Goal: Entertainment & Leisure: Consume media (video, audio)

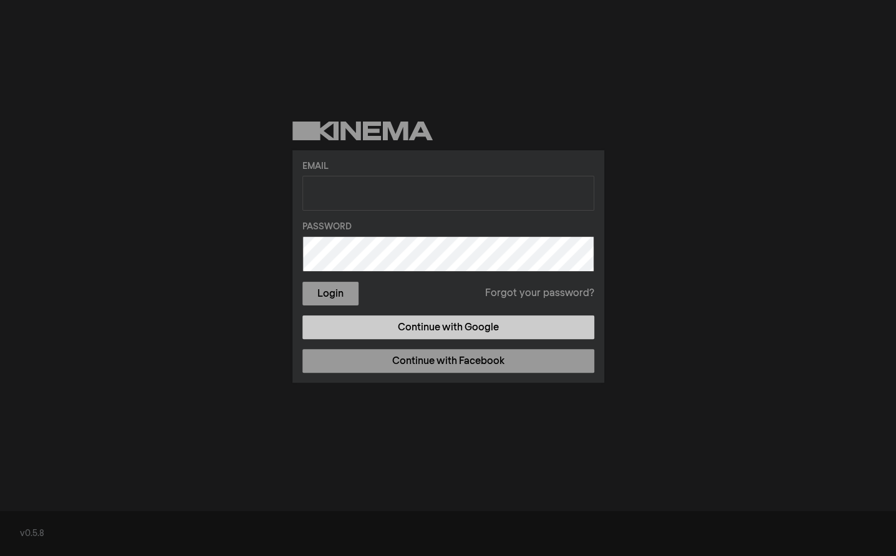
click at [468, 332] on link "Continue with Google" at bounding box center [449, 328] width 292 height 24
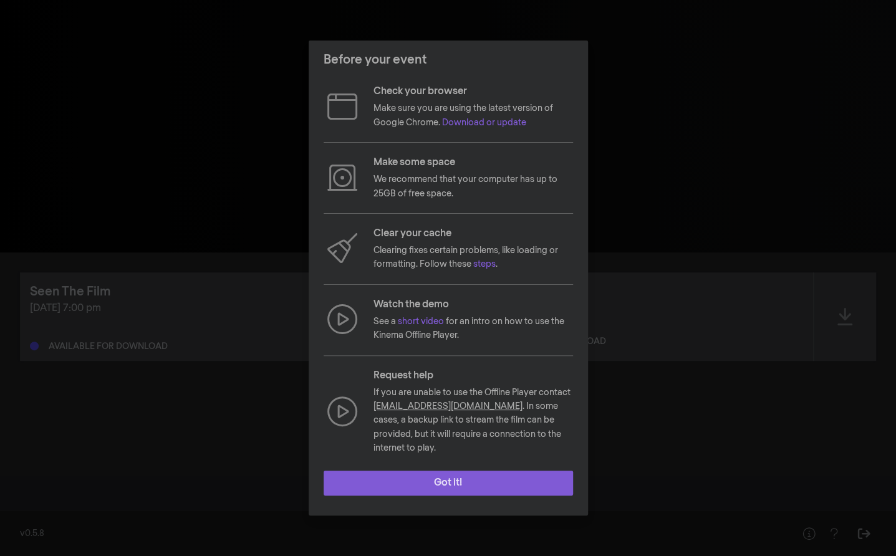
click at [456, 473] on button "Got it!" at bounding box center [449, 483] width 250 height 25
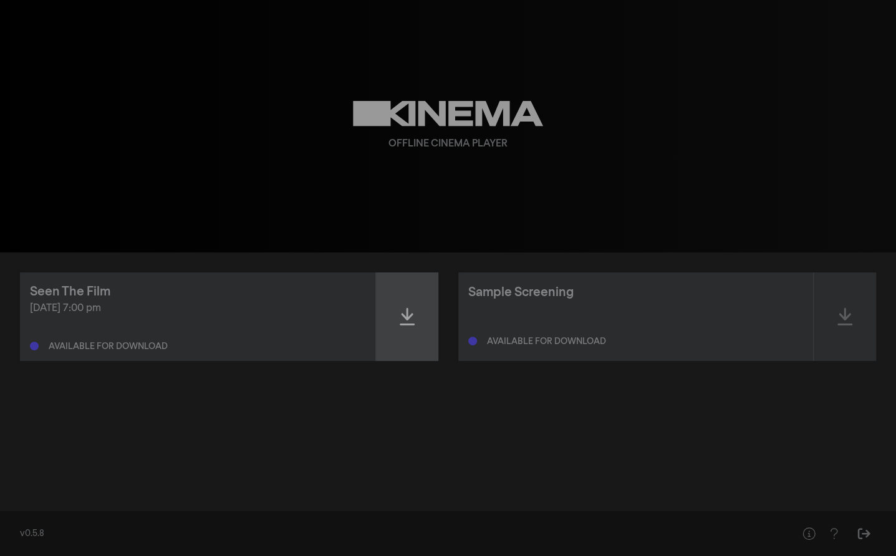
click at [410, 321] on icon at bounding box center [407, 317] width 15 height 20
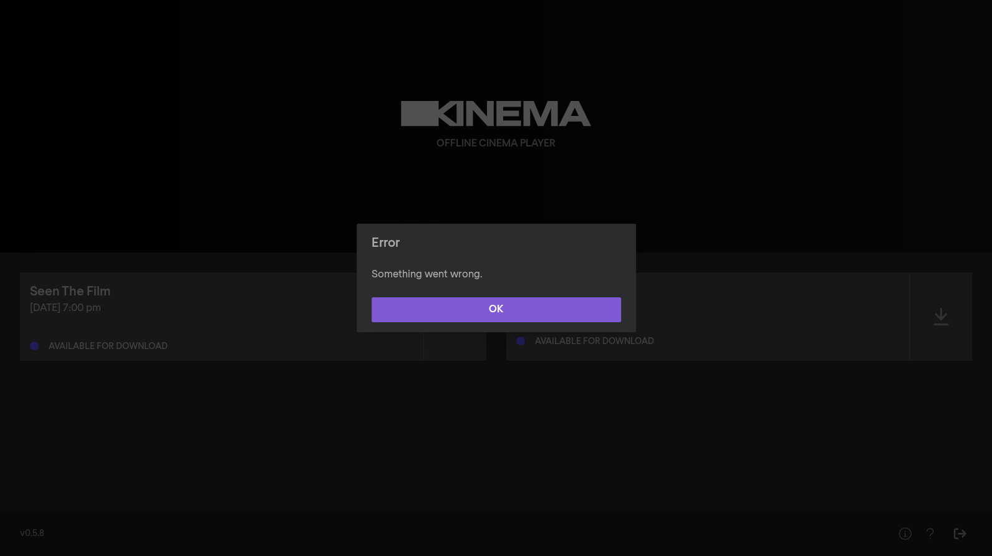
click at [474, 313] on button "OK" at bounding box center [497, 310] width 250 height 25
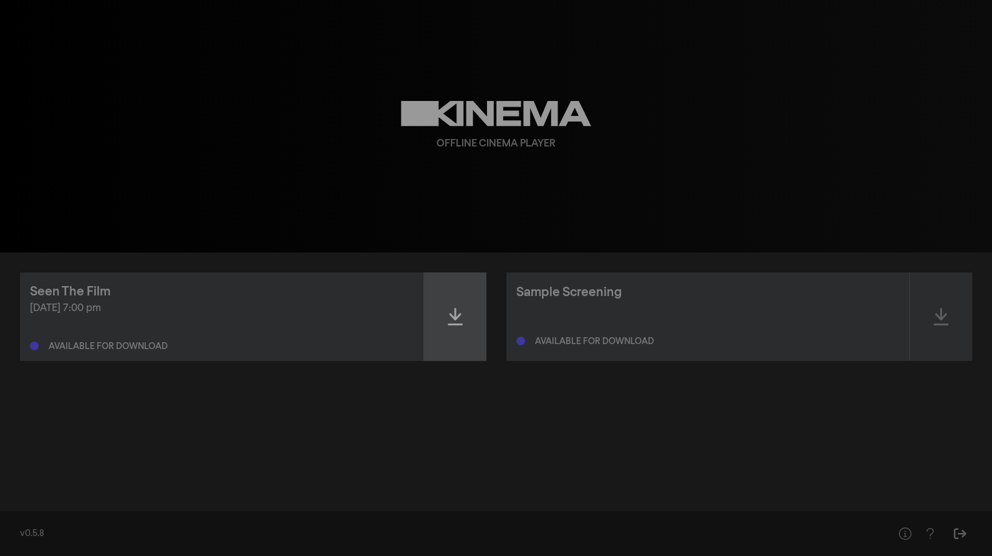
click at [457, 316] on icon at bounding box center [455, 317] width 15 height 20
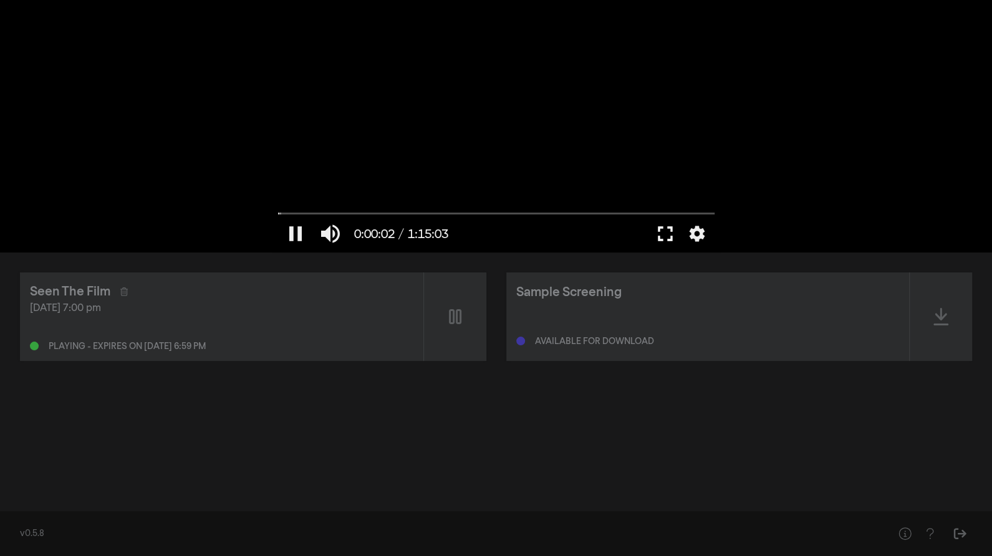
click at [664, 233] on button "fullscreen" at bounding box center [665, 233] width 35 height 37
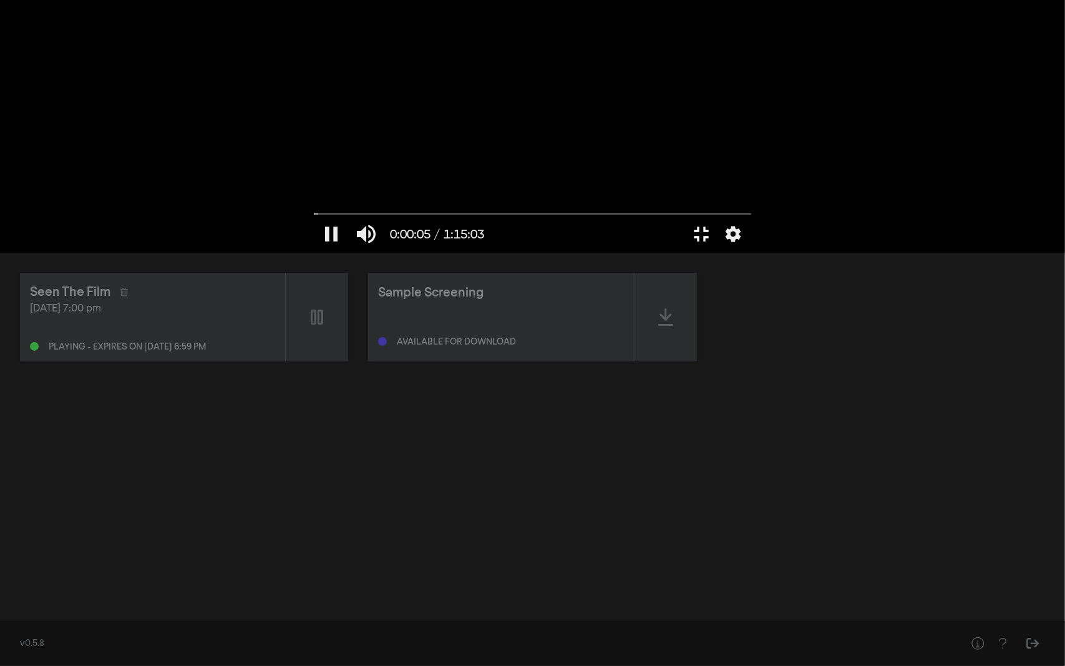
type input "5.819816"
click at [896, 556] on button "fullscreen_exit" at bounding box center [1009, 646] width 35 height 37
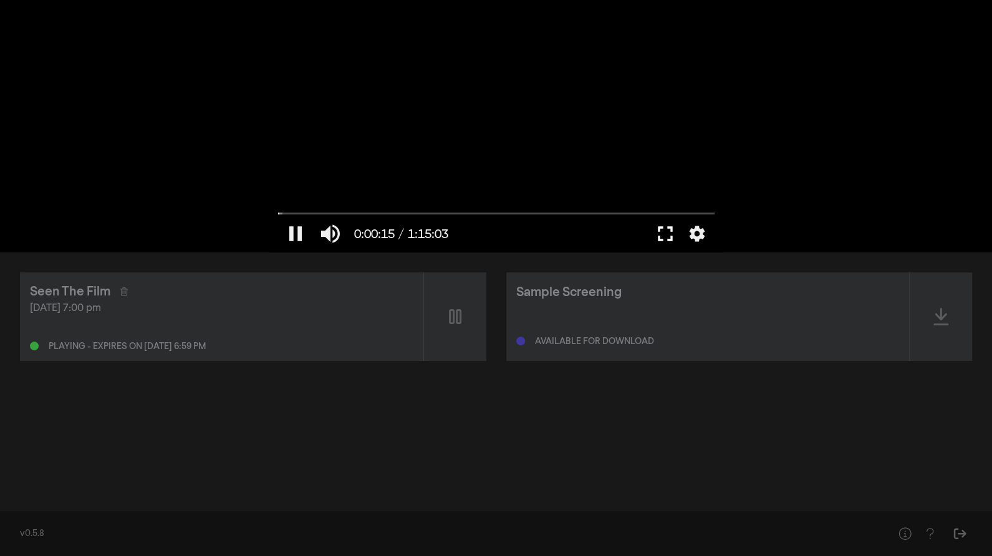
click at [661, 233] on button "fullscreen" at bounding box center [665, 233] width 35 height 37
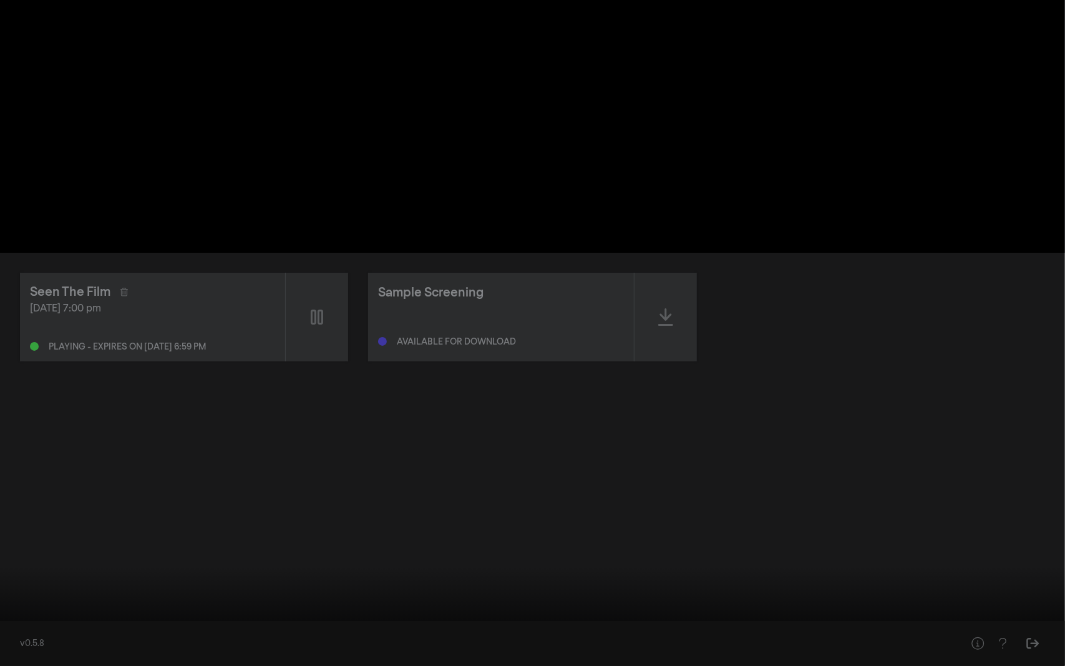
click at [24, 556] on button "pause" at bounding box center [23, 646] width 35 height 37
click at [24, 556] on button "play_arrow" at bounding box center [23, 646] width 35 height 37
click at [26, 556] on button "pause" at bounding box center [23, 646] width 35 height 37
click at [27, 556] on button "play_arrow" at bounding box center [23, 646] width 35 height 37
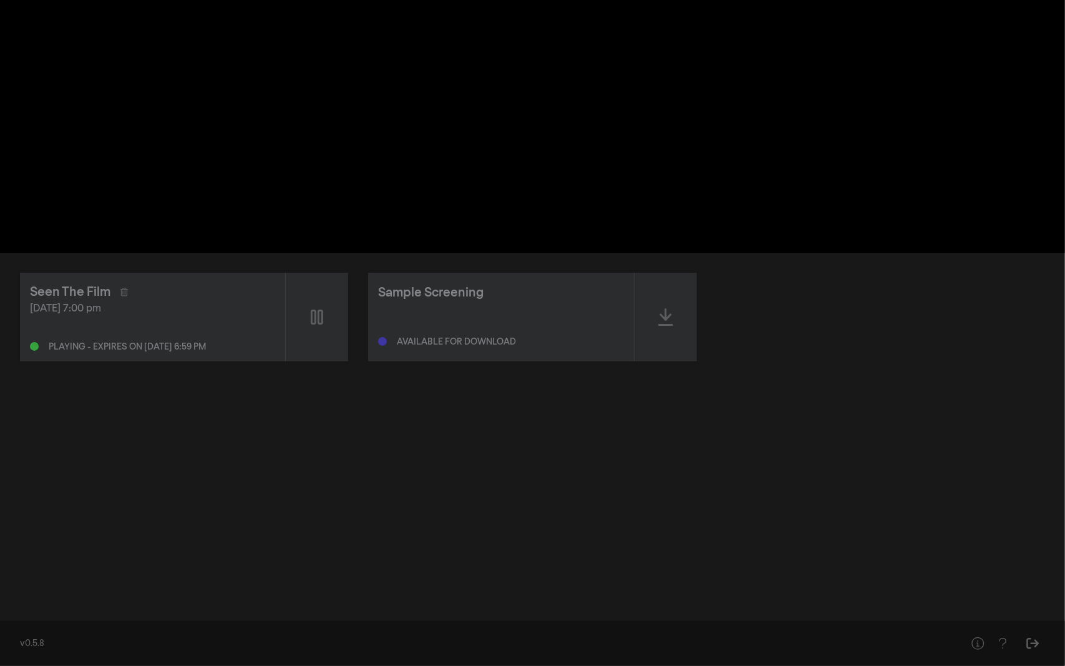
click at [27, 556] on button "pause" at bounding box center [23, 646] width 35 height 37
type input "48.194211"
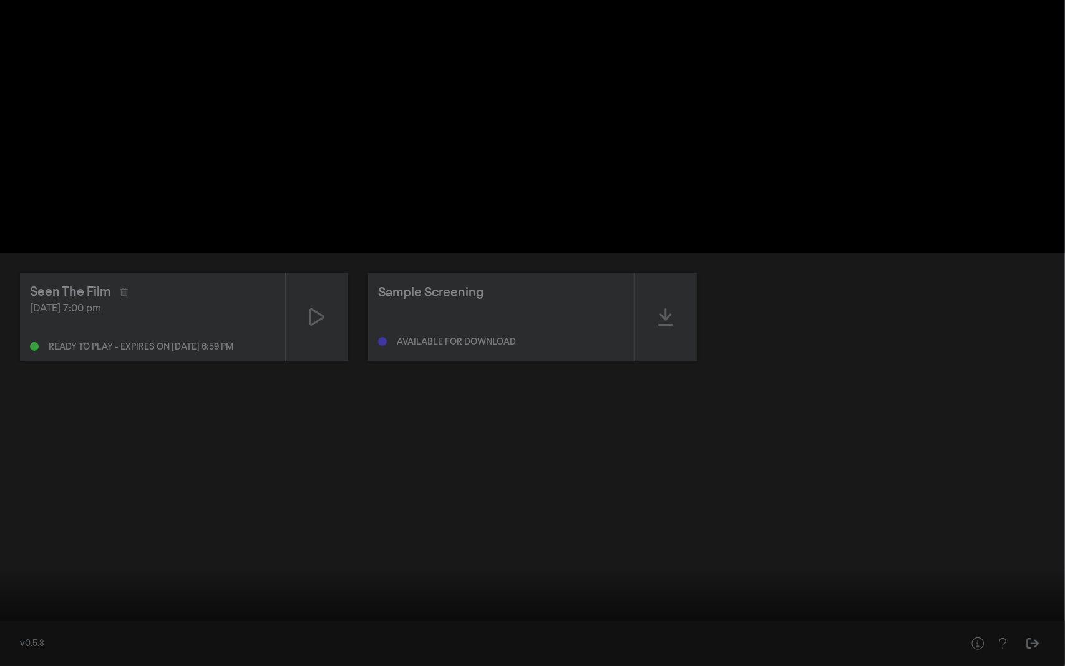
click at [27, 556] on button "play_arrow" at bounding box center [23, 646] width 35 height 37
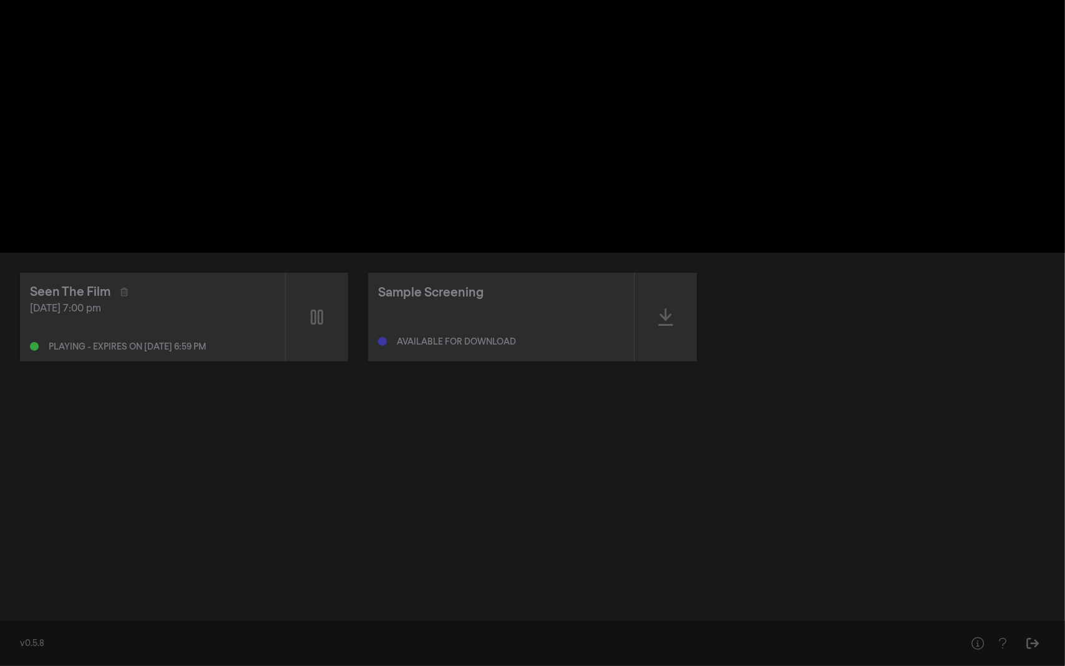
click at [6, 556] on button "pause" at bounding box center [23, 646] width 35 height 37
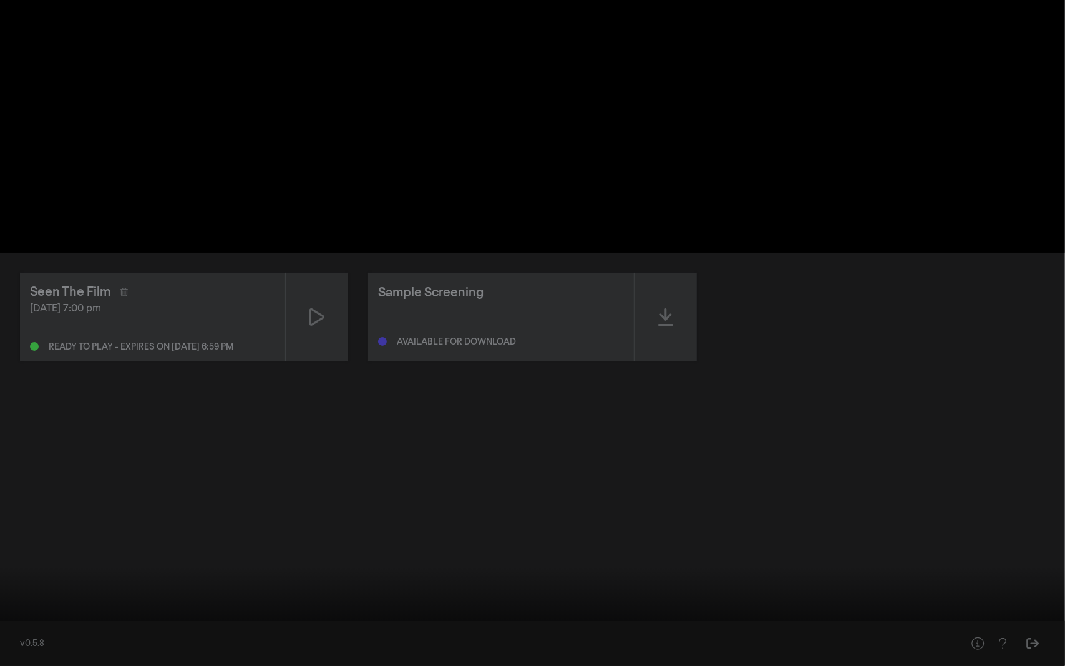
click at [6, 556] on button "play_arrow" at bounding box center [23, 646] width 35 height 37
type input "1249.143494"
